Goal: Task Accomplishment & Management: Complete application form

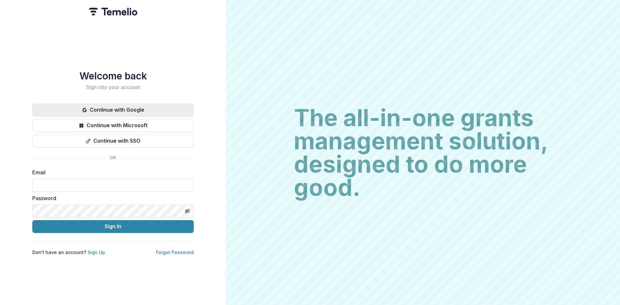
click at [153, 110] on button "Continue with Google" at bounding box center [113, 110] width 162 height 13
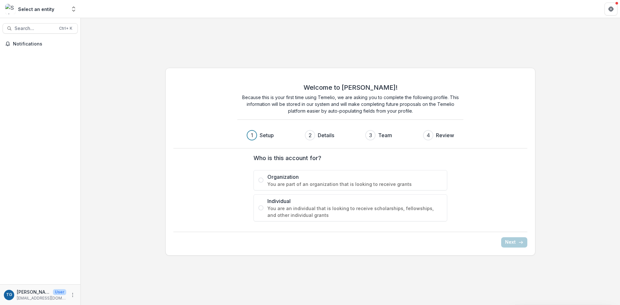
click at [260, 207] on span at bounding box center [261, 208] width 5 height 5
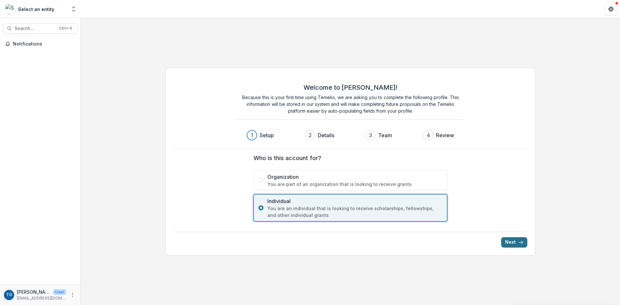
click at [518, 242] on button "Next" at bounding box center [515, 243] width 26 height 10
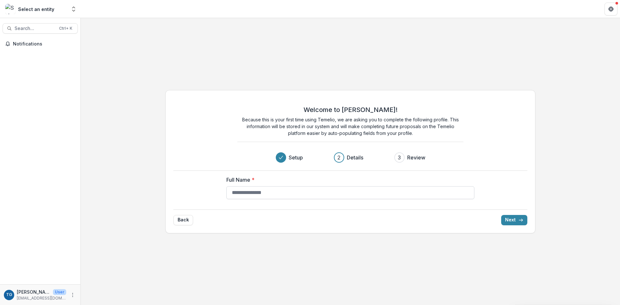
click at [358, 195] on input "Full Name *" at bounding box center [351, 192] width 248 height 13
type input "**********"
click at [522, 222] on icon "submit" at bounding box center [521, 220] width 5 height 5
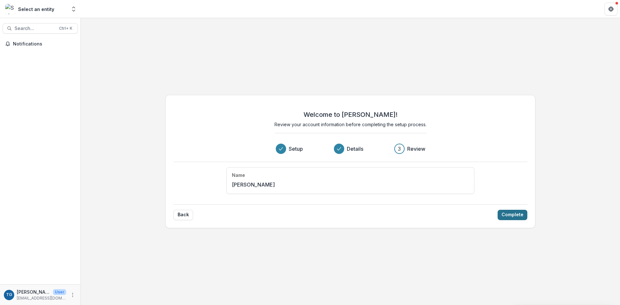
click at [516, 216] on button "Complete" at bounding box center [513, 215] width 30 height 10
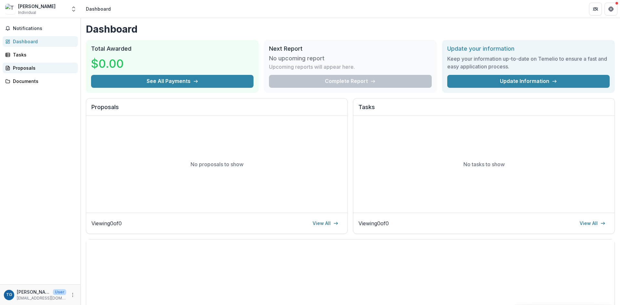
click at [38, 67] on div "Proposals" at bounding box center [43, 68] width 60 height 7
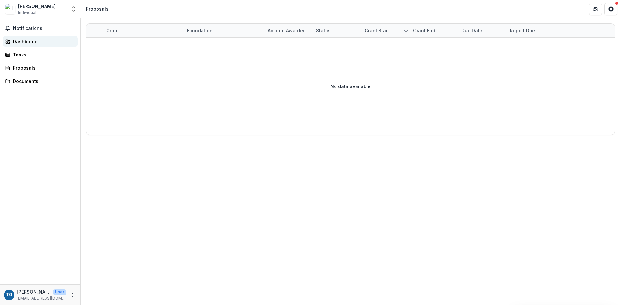
click at [27, 38] on div "Dashboard" at bounding box center [43, 41] width 60 height 7
